Goal: Find specific page/section: Find specific page/section

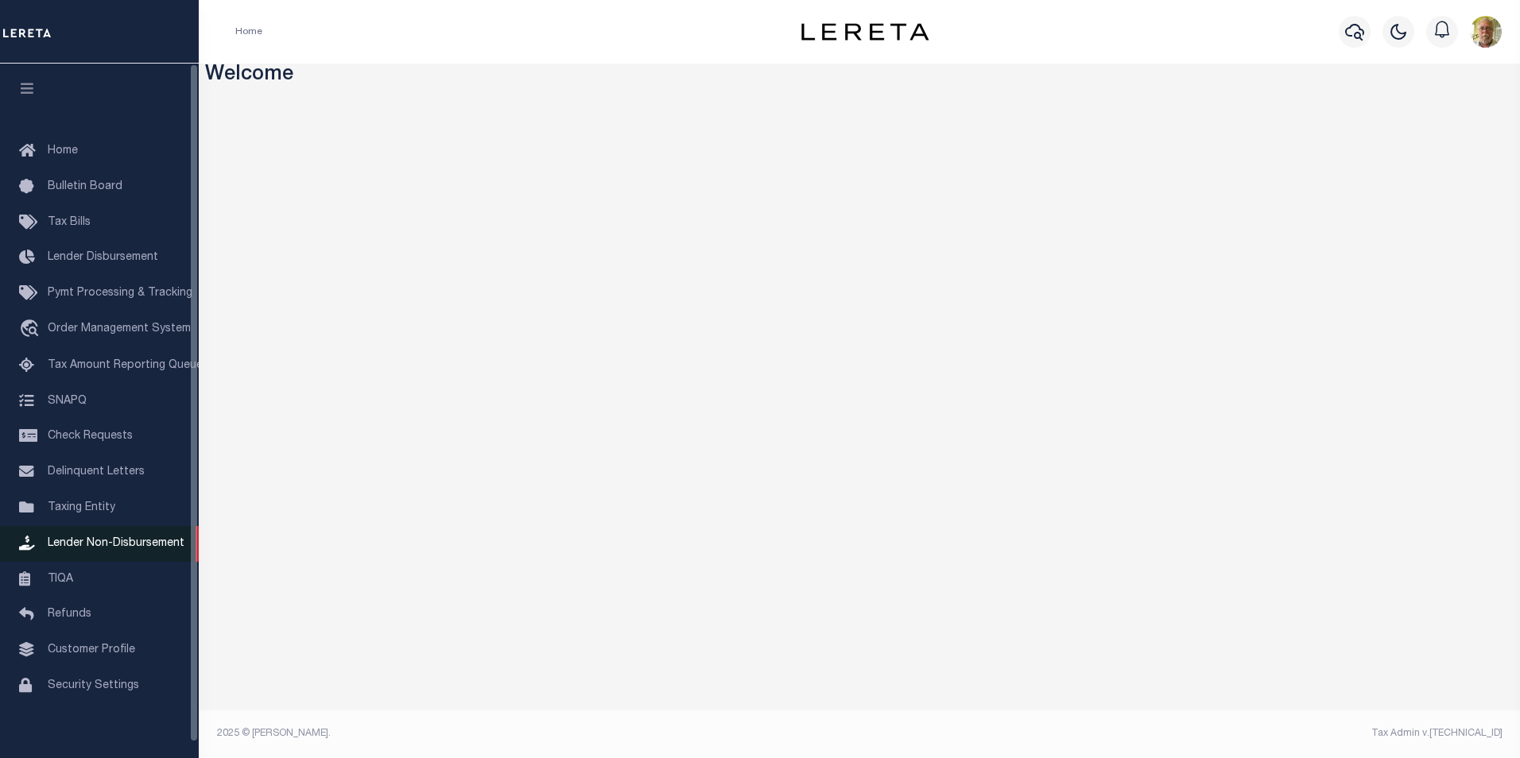
click at [114, 545] on span "Lender Non-Disbursement" at bounding box center [116, 543] width 137 height 11
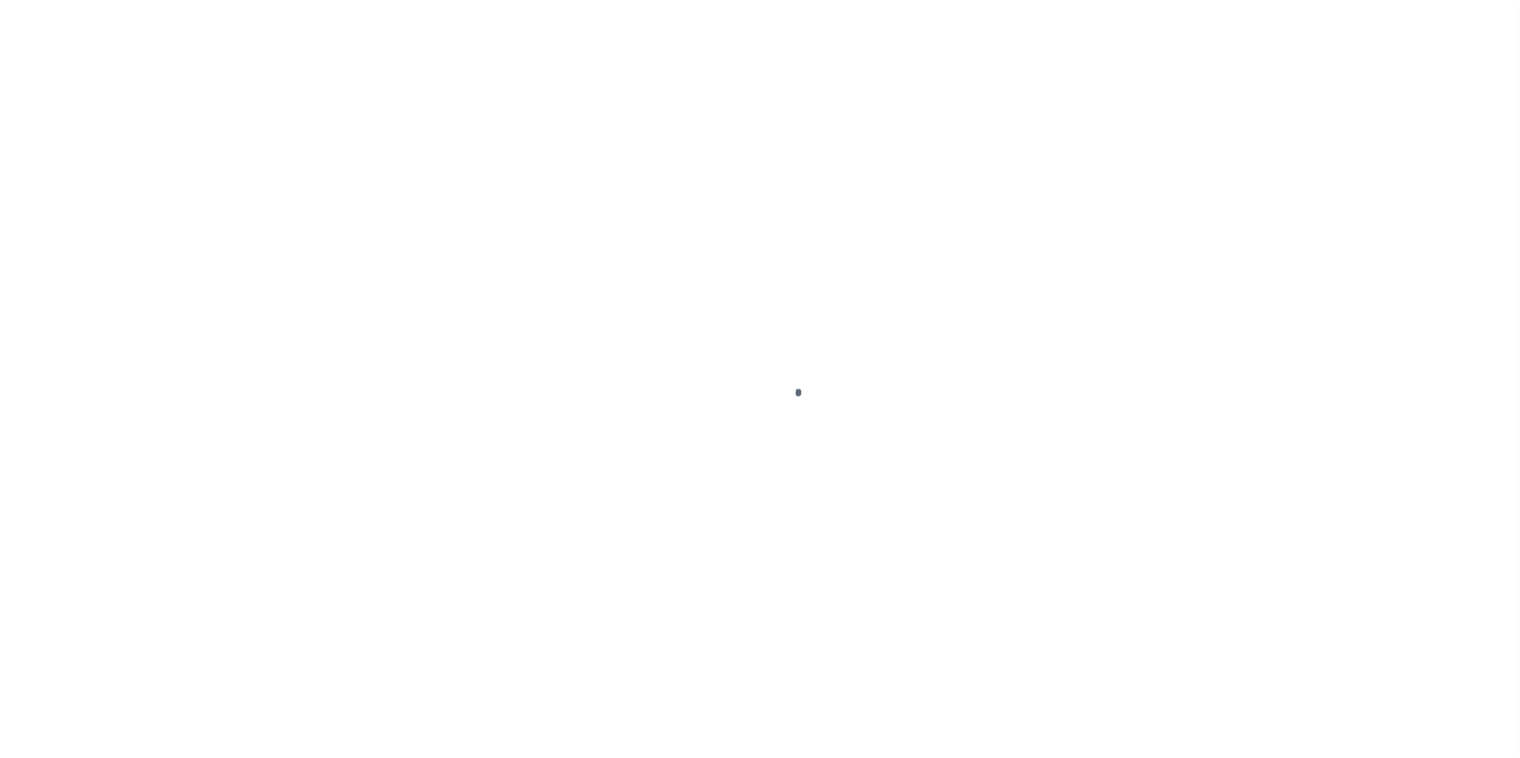
select select
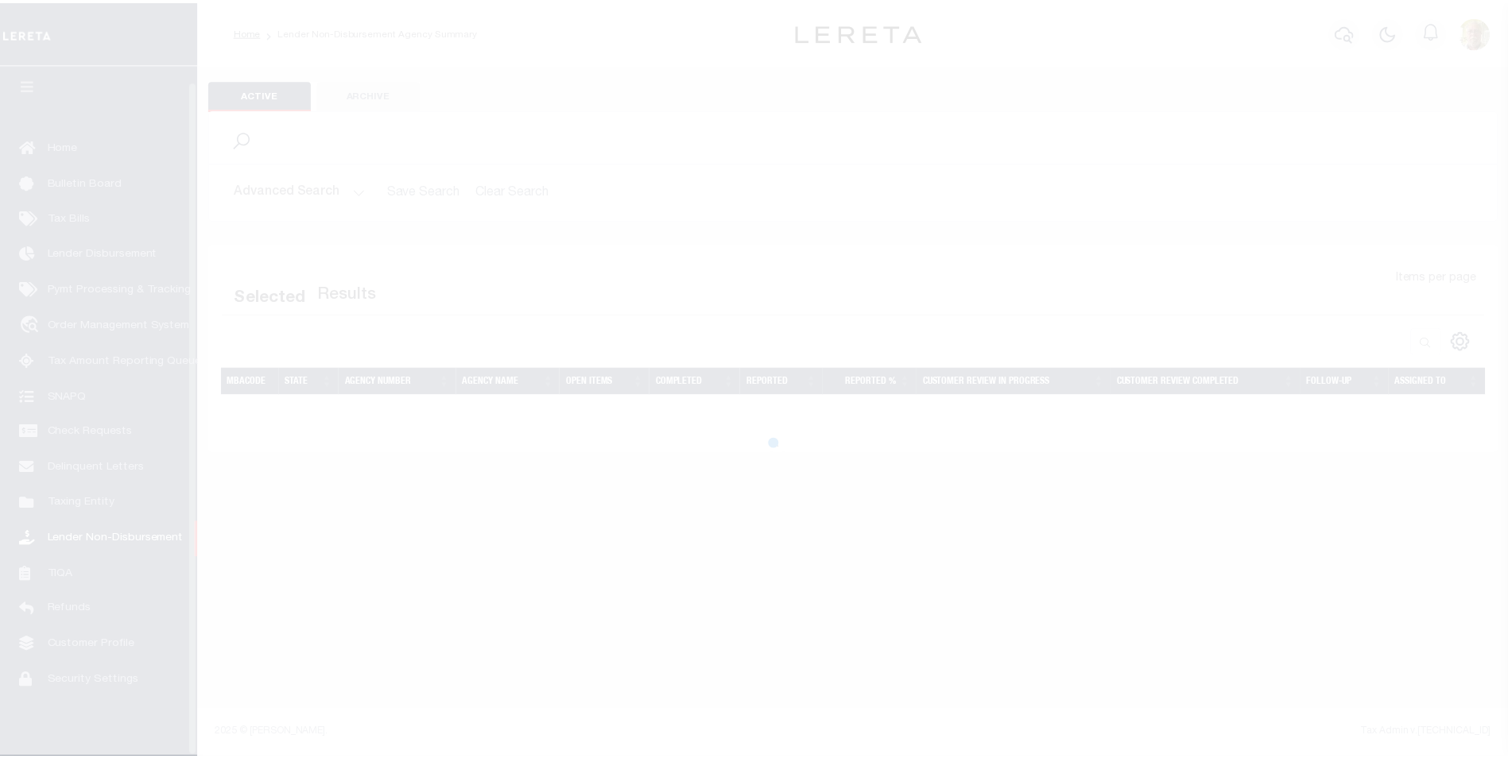
scroll to position [16, 0]
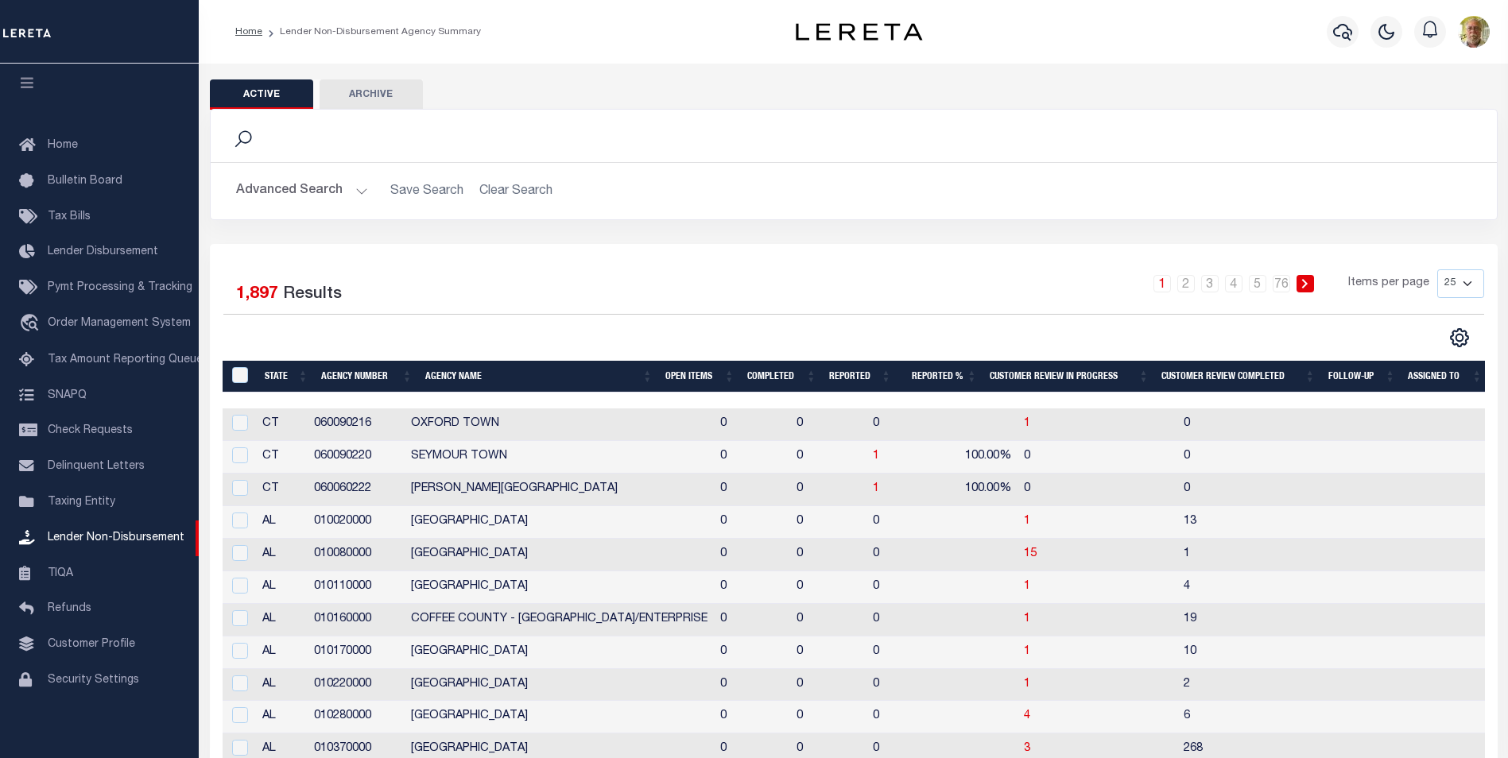
click at [361, 188] on button "Advanced Search" at bounding box center [302, 191] width 132 height 31
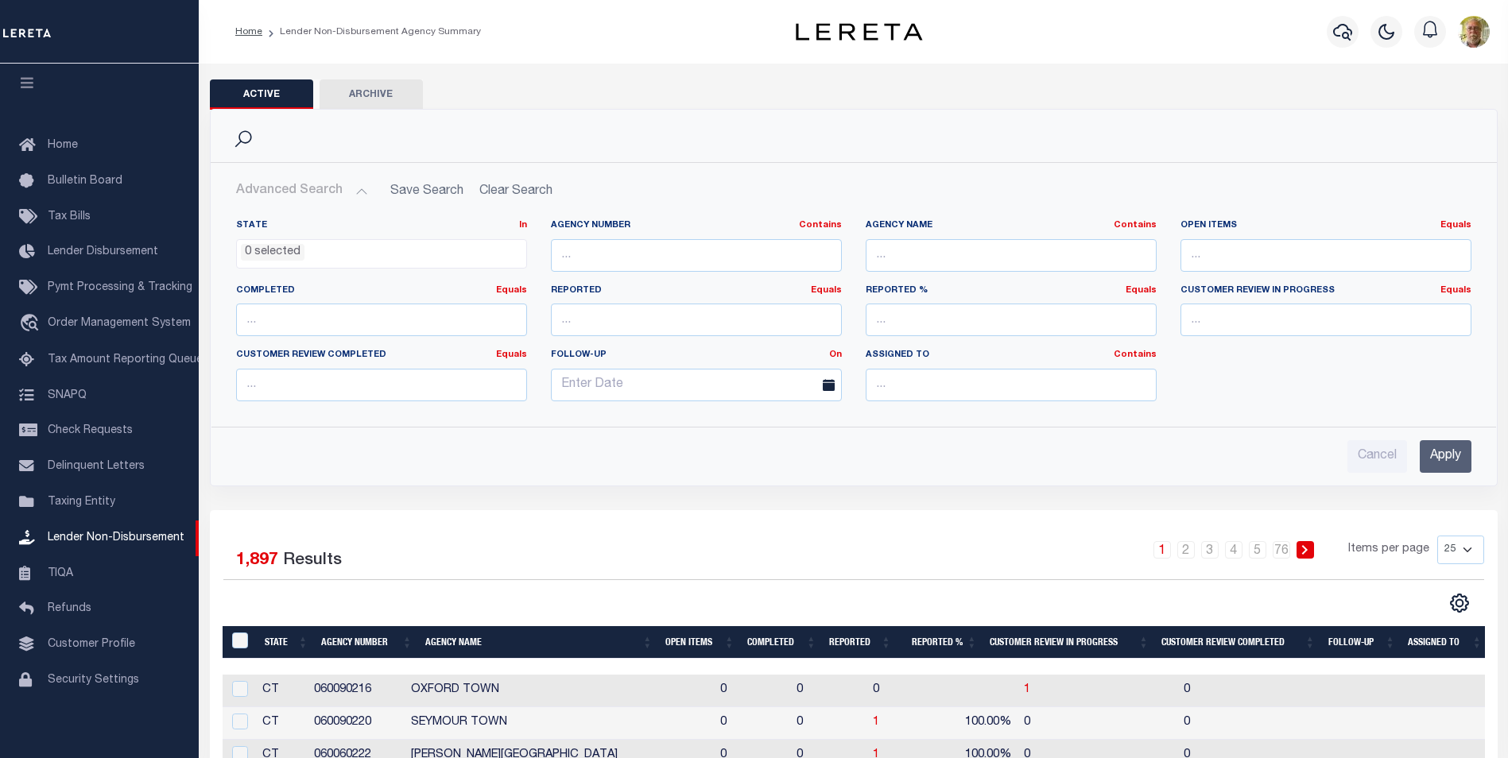
click at [1459, 457] on input "Apply" at bounding box center [1446, 456] width 52 height 33
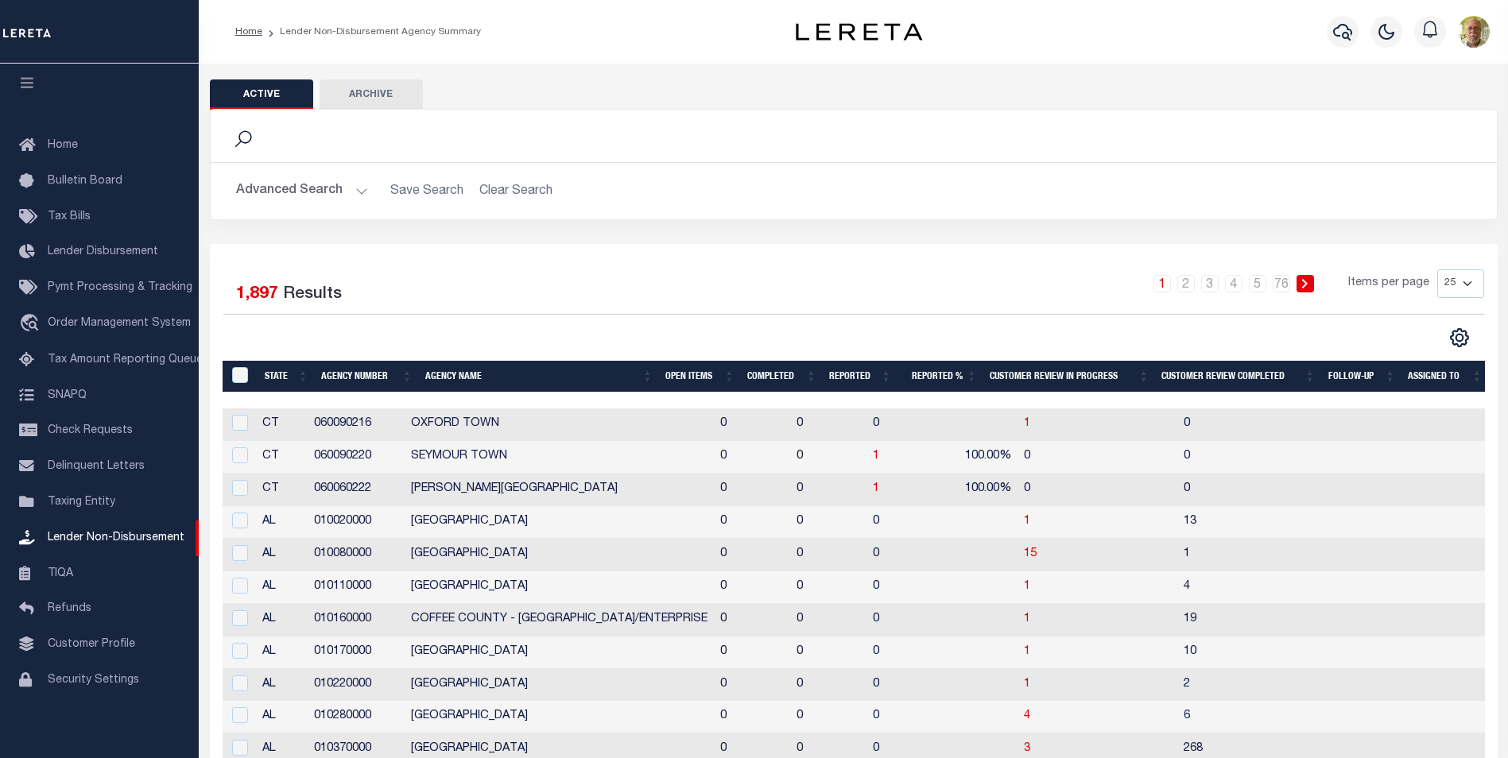
click at [682, 378] on th "Open Items" at bounding box center [700, 377] width 82 height 33
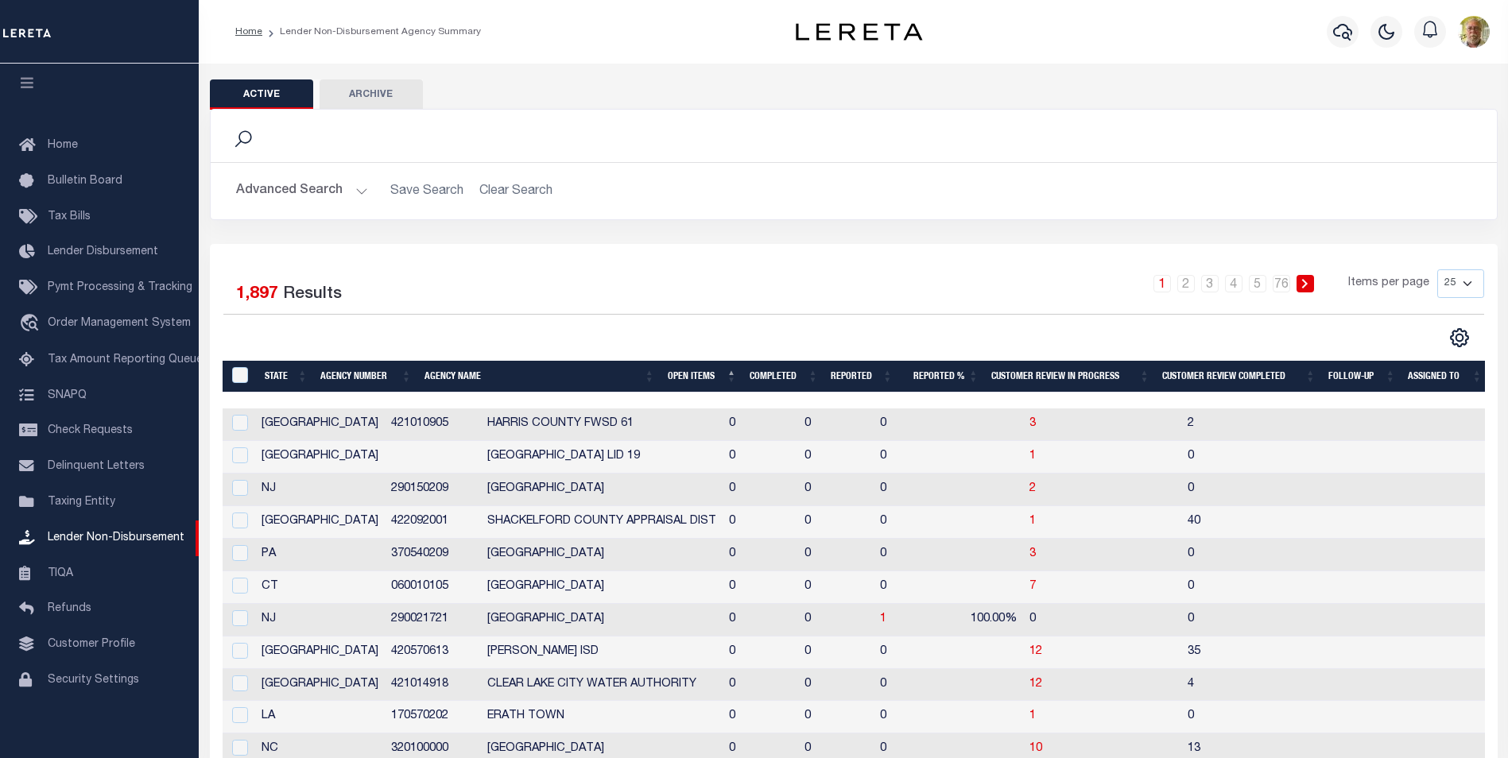
click at [684, 374] on th "Open Items" at bounding box center [702, 377] width 82 height 33
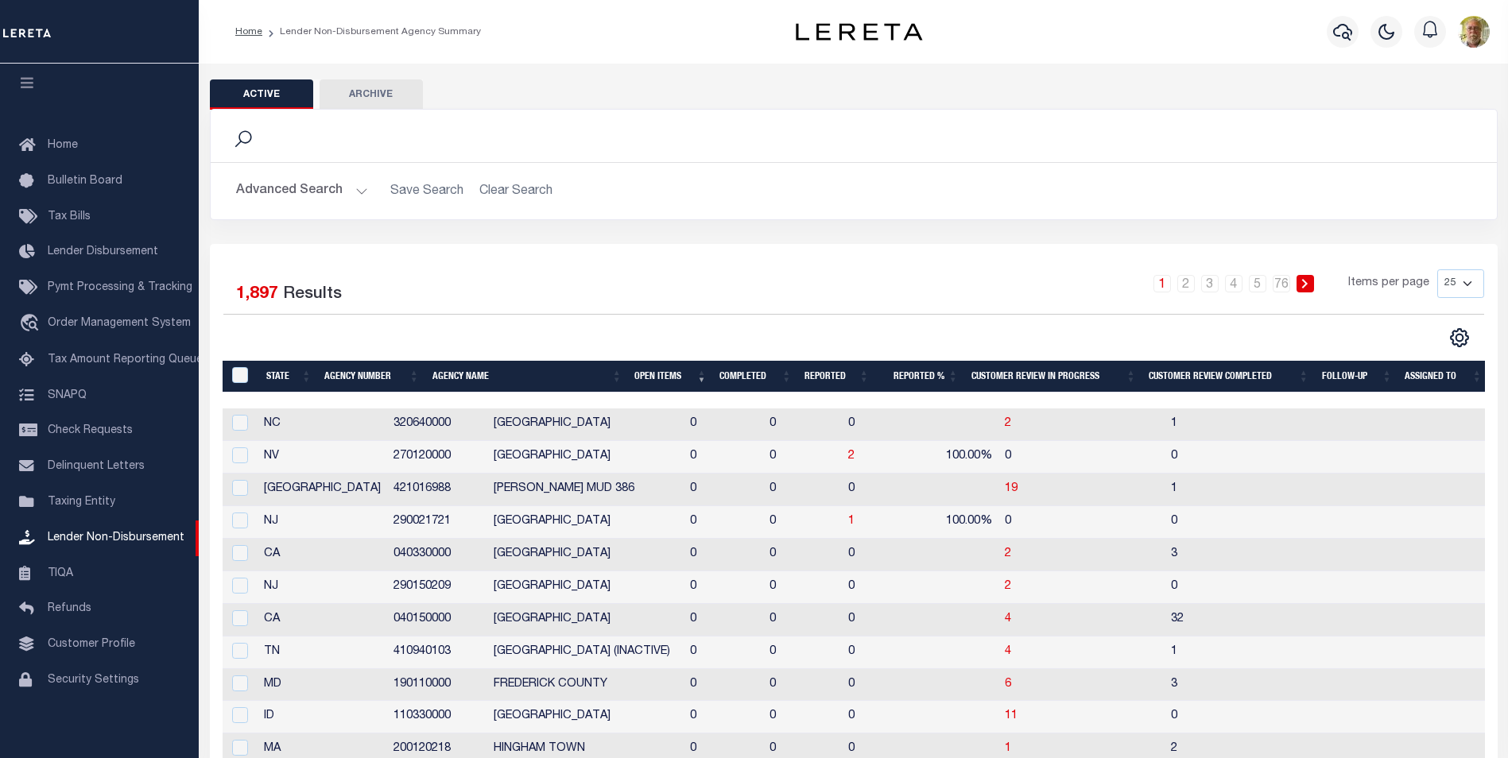
click at [685, 374] on th "Open Items" at bounding box center [670, 377] width 85 height 33
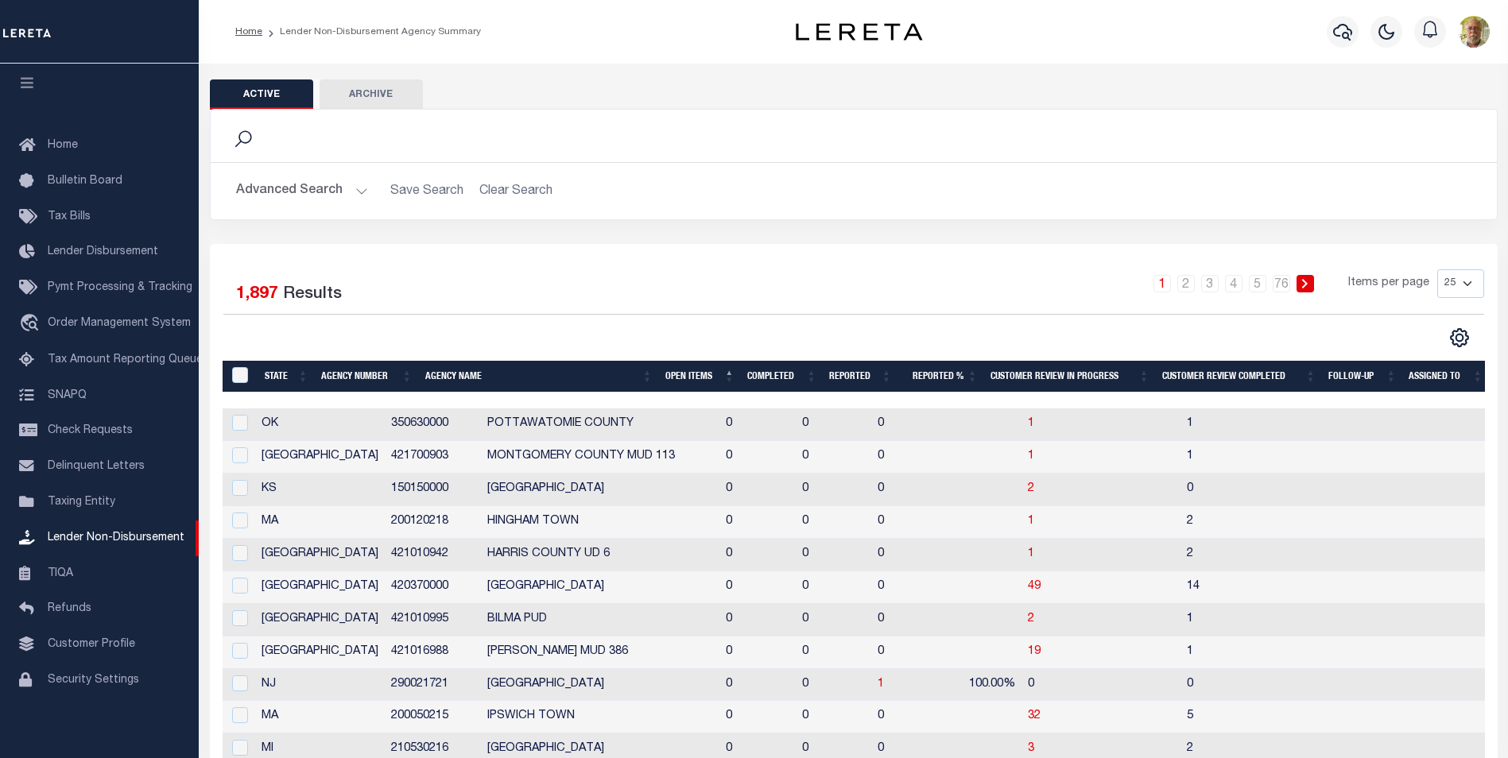
click at [672, 373] on th "Open Items" at bounding box center [700, 377] width 82 height 33
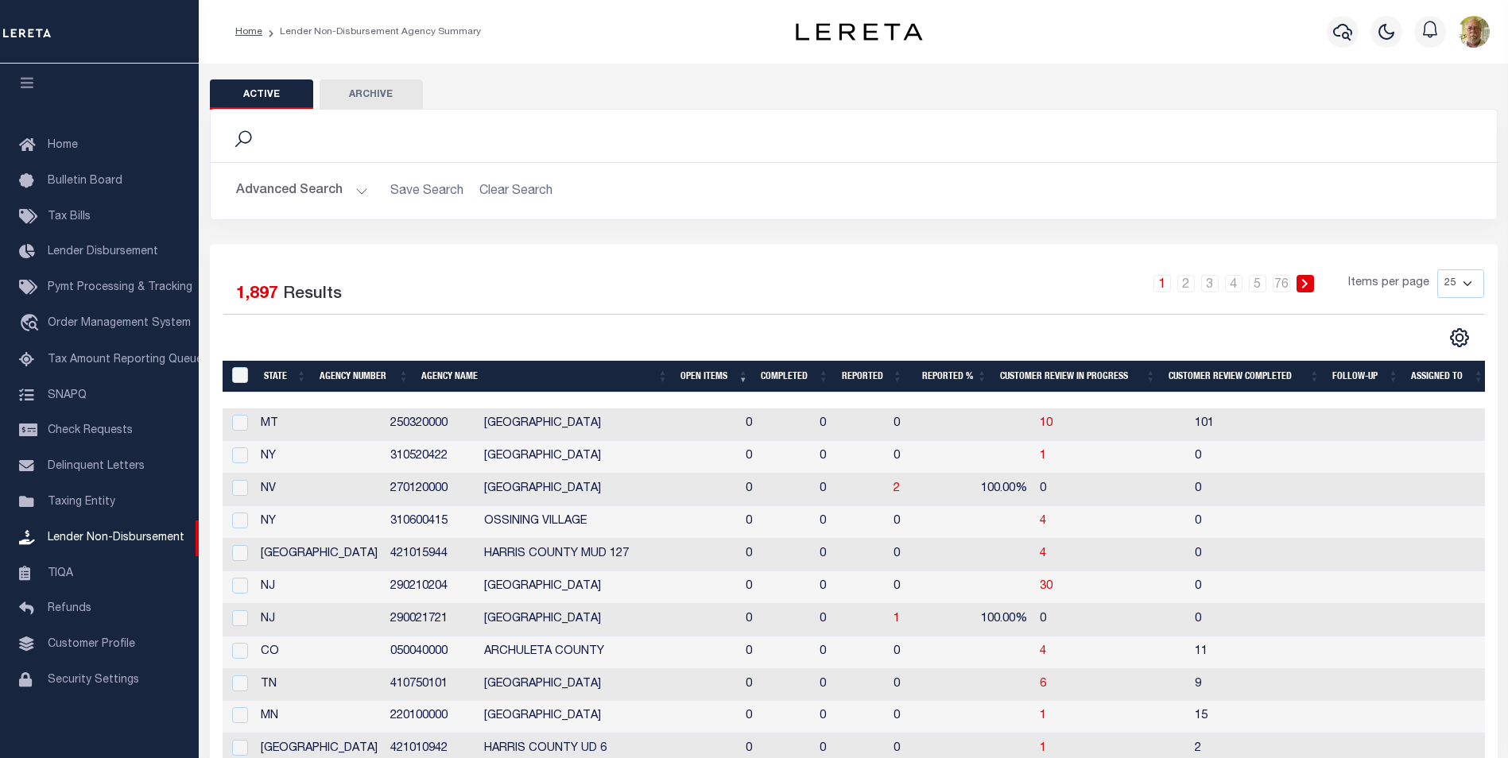
click at [672, 373] on th "Agency Name" at bounding box center [544, 377] width 259 height 33
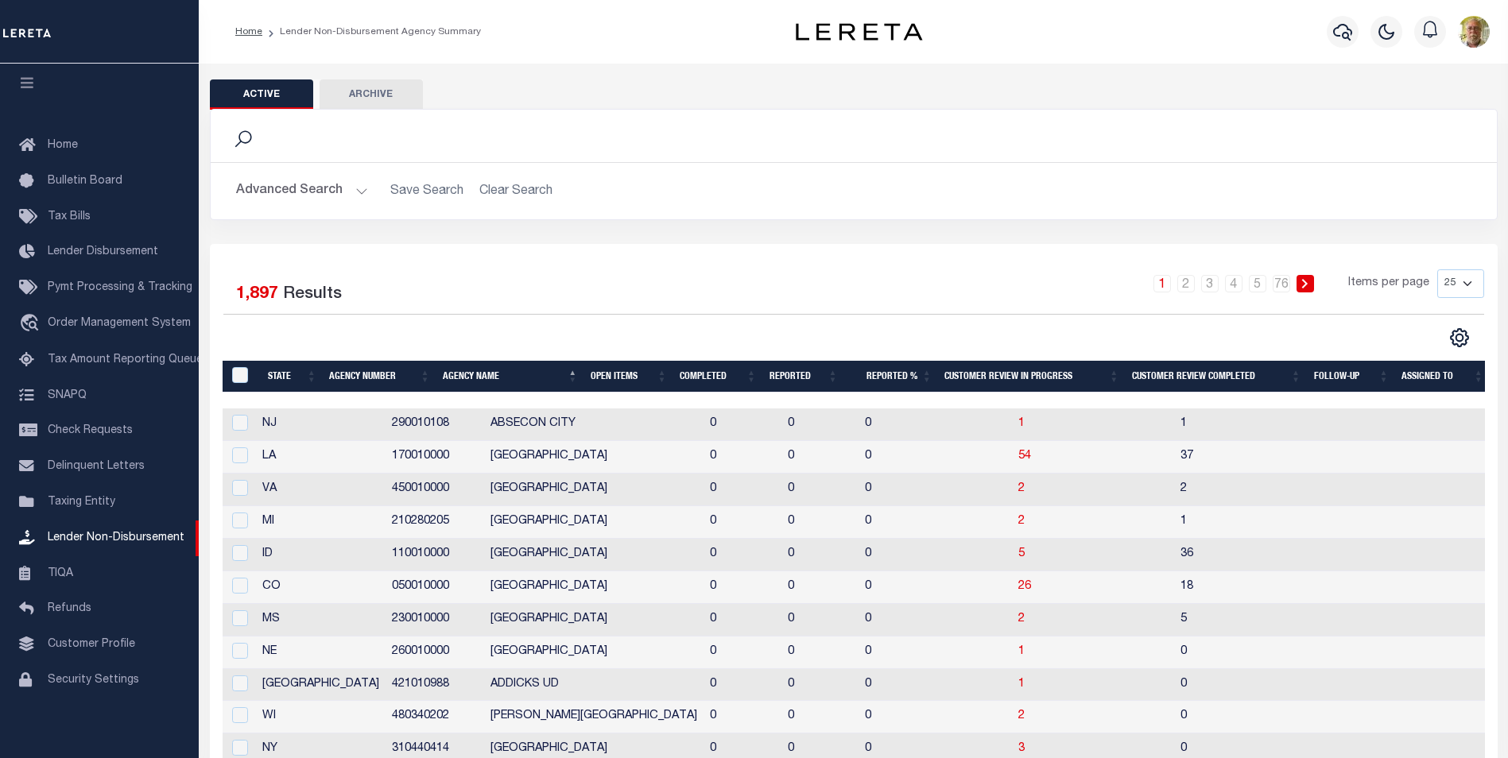
click at [672, 373] on th "Open Items" at bounding box center [628, 377] width 89 height 33
